Goal: Obtain resource: Download file/media

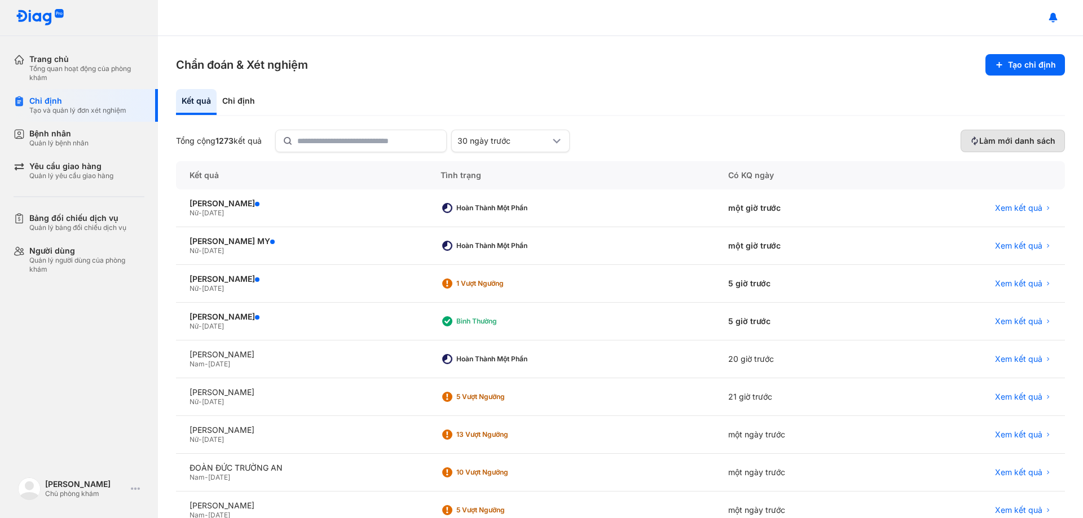
click at [1003, 138] on span "Làm mới danh sách" at bounding box center [1017, 141] width 76 height 10
click at [1025, 241] on span "Xem kết quả" at bounding box center [1018, 246] width 47 height 10
click at [999, 319] on span "Xem kết quả" at bounding box center [1018, 321] width 47 height 10
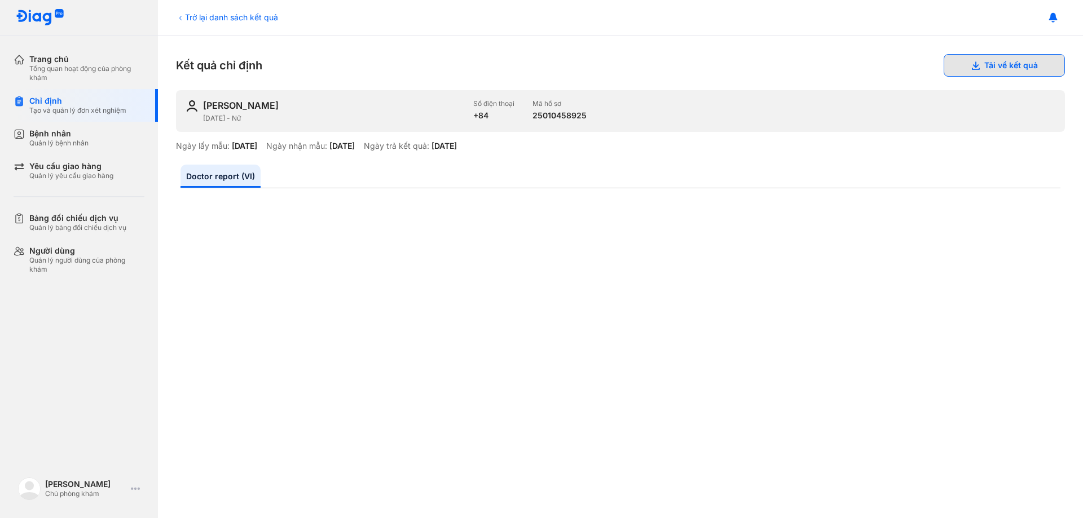
click at [985, 73] on button "Tải về kết quả" at bounding box center [1003, 65] width 121 height 23
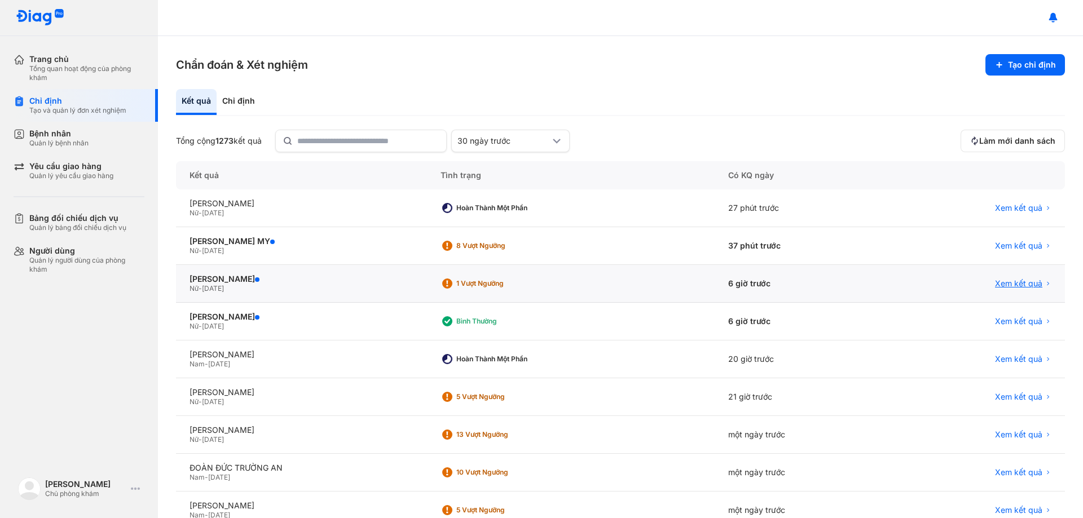
click at [1022, 282] on span "Xem kết quả" at bounding box center [1018, 284] width 47 height 10
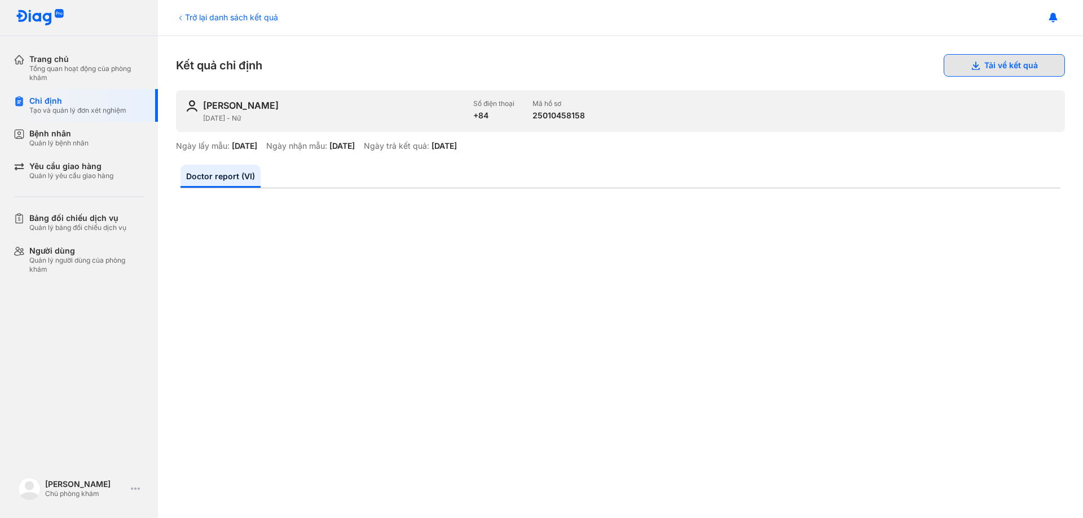
click at [998, 62] on button "Tải về kết quả" at bounding box center [1003, 65] width 121 height 23
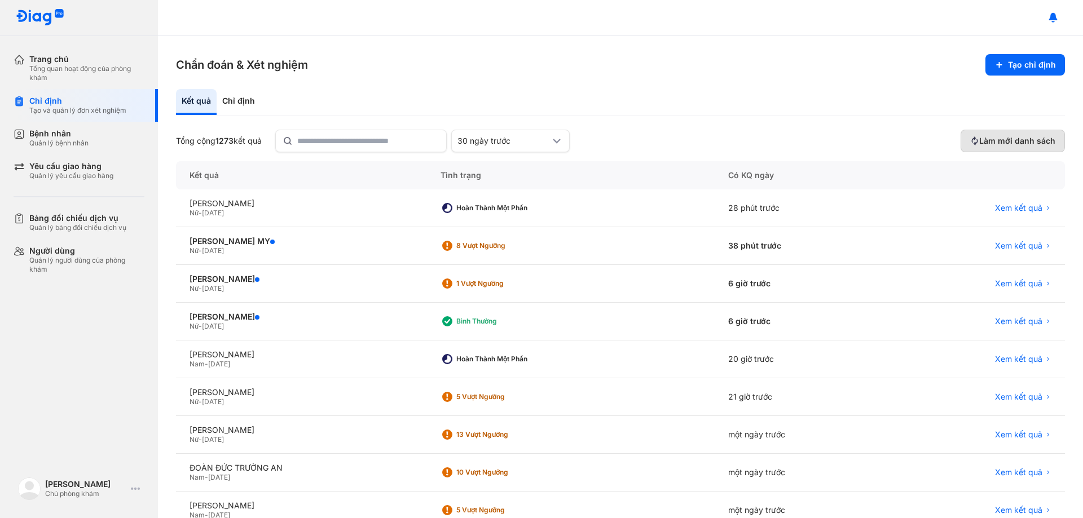
click at [991, 142] on span "Làm mới danh sách" at bounding box center [1017, 141] width 76 height 10
click at [1009, 246] on span "Xem kết quả" at bounding box center [1018, 246] width 47 height 10
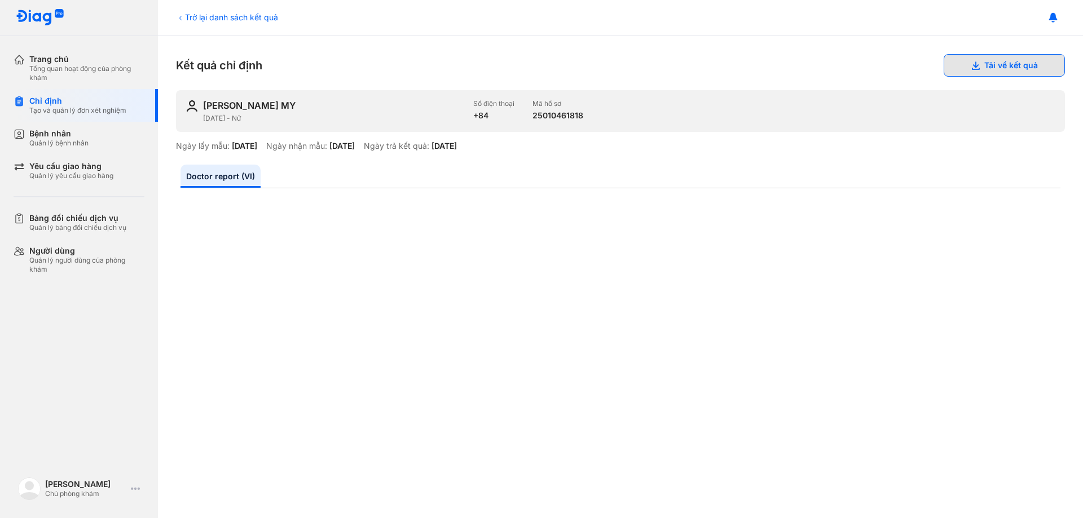
click at [978, 64] on button "Tải về kết quả" at bounding box center [1003, 65] width 121 height 23
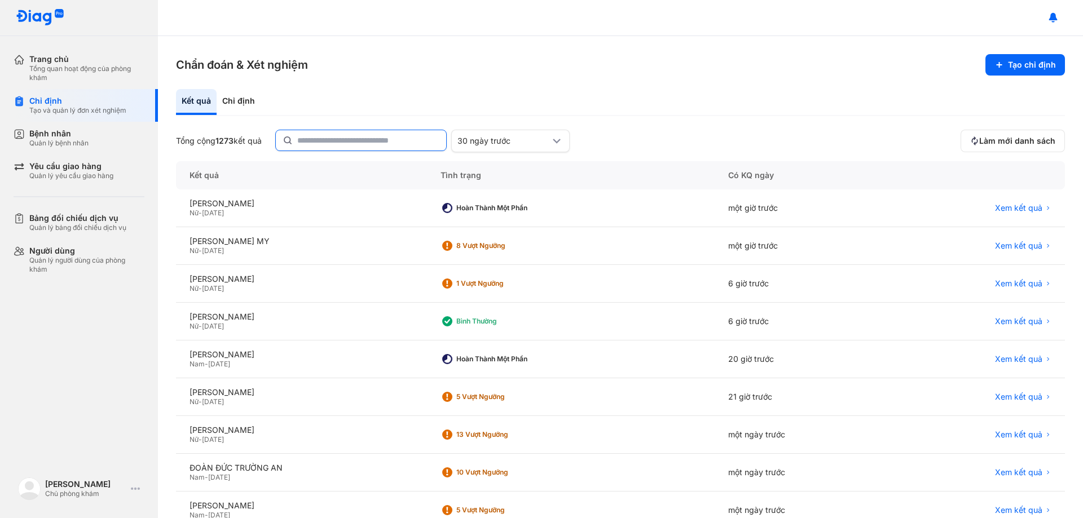
click at [381, 135] on input "text" at bounding box center [368, 140] width 142 height 20
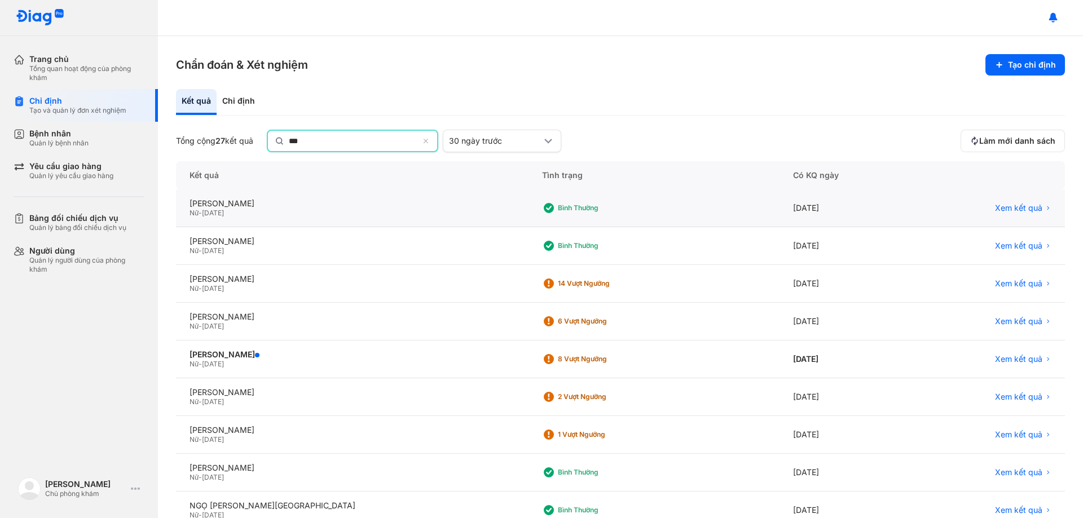
type input "***"
click at [1002, 202] on div "Xem kết quả" at bounding box center [988, 208] width 152 height 38
click at [1002, 204] on span "Xem kết quả" at bounding box center [1018, 208] width 47 height 10
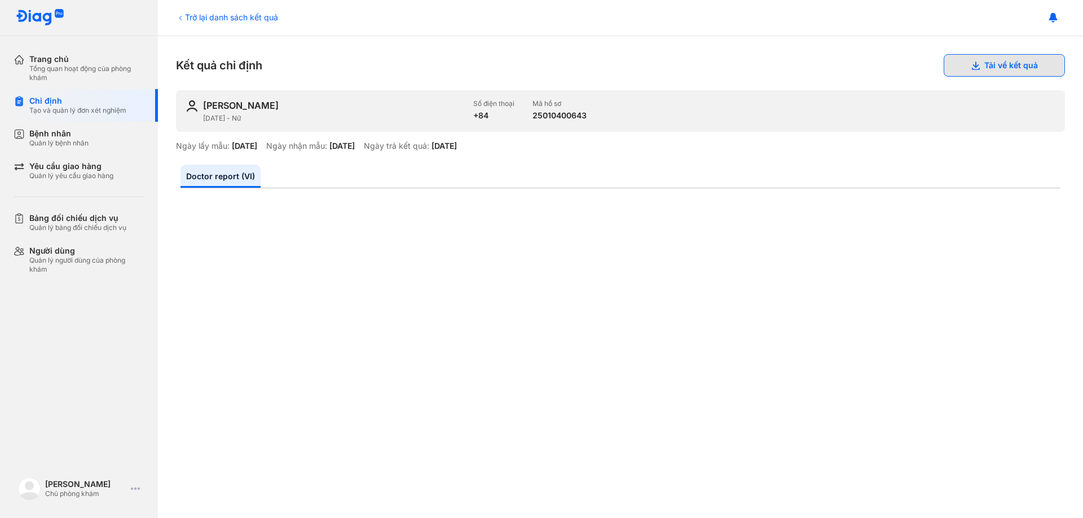
click at [992, 61] on button "Tải về kết quả" at bounding box center [1003, 65] width 121 height 23
